Goal: Check status: Check status

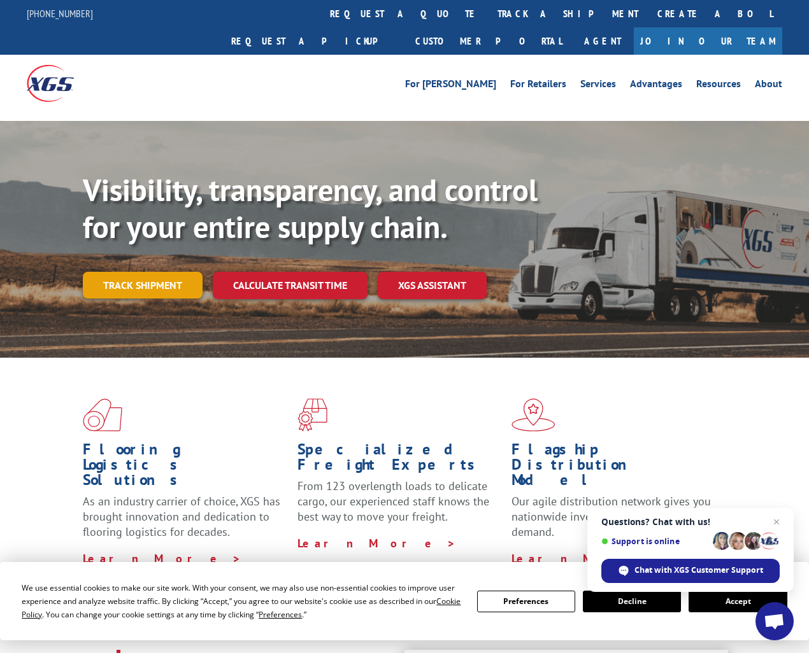
click at [173, 272] on link "Track shipment" at bounding box center [143, 285] width 120 height 27
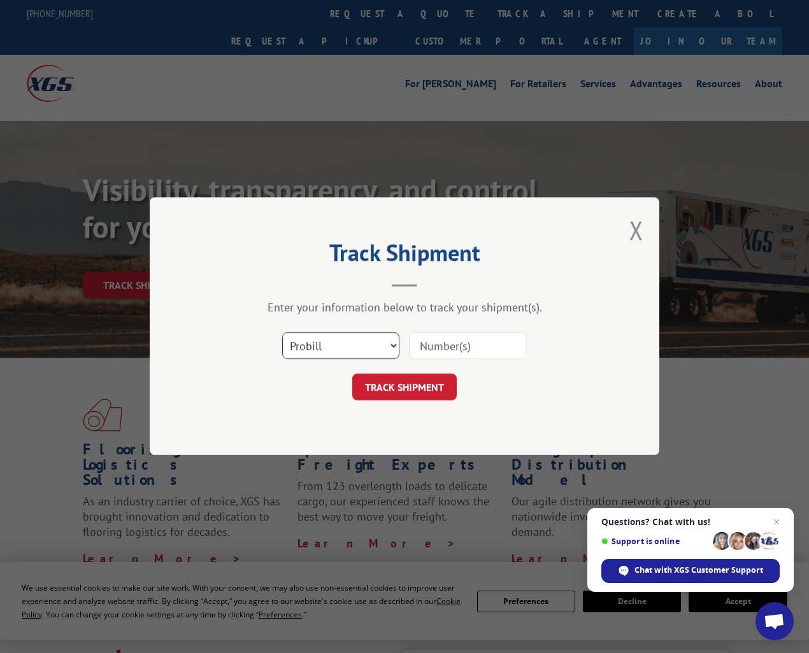
click at [340, 348] on select "Select category... Probill BOL PO" at bounding box center [340, 346] width 117 height 27
select select "bol"
click at [282, 333] on select "Select category... Probill BOL PO" at bounding box center [340, 346] width 117 height 27
click at [491, 344] on input at bounding box center [467, 346] width 117 height 27
paste input "50867806"
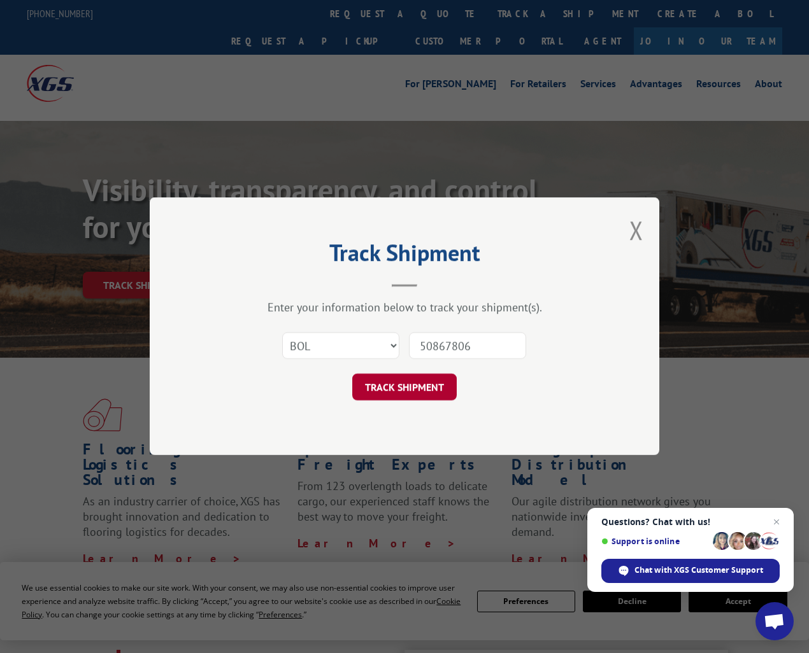
type input "50867806"
click at [420, 390] on button "TRACK SHIPMENT" at bounding box center [404, 387] width 104 height 27
